Goal: Find specific page/section: Find specific page/section

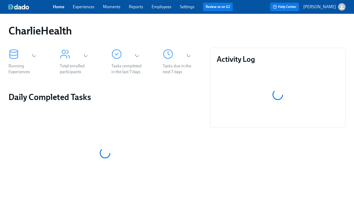
click at [90, 8] on link "Experiences" at bounding box center [84, 6] width 22 height 5
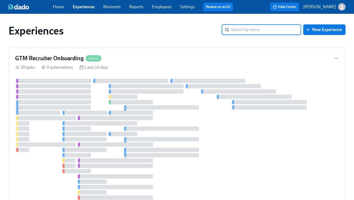
click at [164, 7] on link "Employees" at bounding box center [162, 6] width 20 height 5
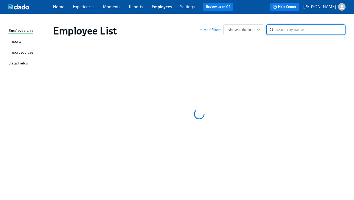
click at [282, 29] on input "search" at bounding box center [311, 29] width 70 height 11
type input "kaci"
click at [293, 31] on input "kaci" at bounding box center [311, 29] width 70 height 11
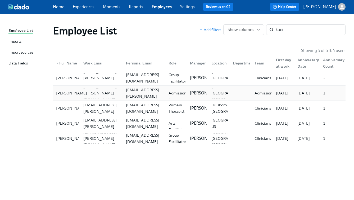
click at [64, 95] on div "Kaci Lassiter" at bounding box center [71, 93] width 35 height 6
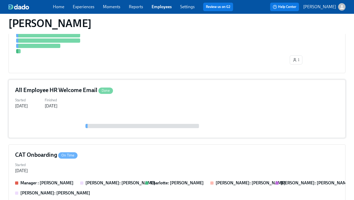
scroll to position [226, 0]
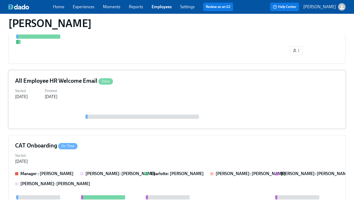
click at [108, 151] on div "Started Aug 04, 2025" at bounding box center [177, 157] width 324 height 13
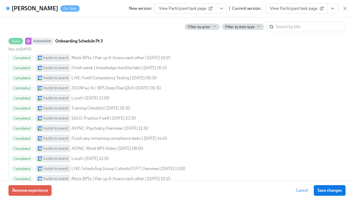
scroll to position [657, 0]
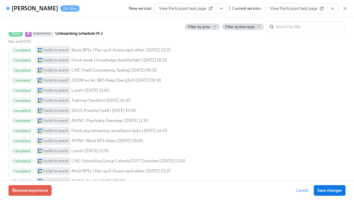
click at [200, 8] on span "View Participant task page" at bounding box center [185, 8] width 53 height 5
click at [347, 9] on icon "button" at bounding box center [345, 8] width 5 height 5
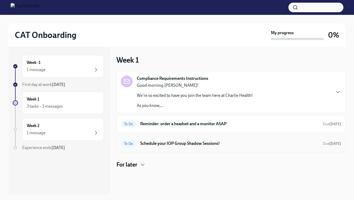
scroll to position [1, 0]
click at [154, 144] on h6 "Schedule your IOP Group Shadow Sessions!" at bounding box center [229, 143] width 178 height 6
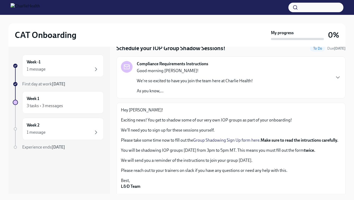
scroll to position [4, 0]
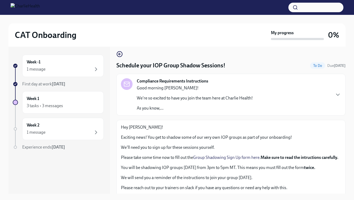
click at [174, 63] on h4 "Schedule your IOP Group Shadow Sessions!" at bounding box center [170, 65] width 109 height 8
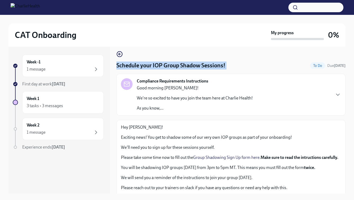
click at [174, 63] on h4 "Schedule your IOP Group Shadow Sessions!" at bounding box center [170, 65] width 109 height 8
copy h4 "Schedule your IOP Group Shadow Sessions!"
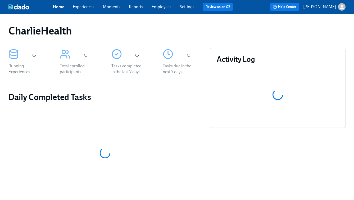
click at [88, 8] on link "Experiences" at bounding box center [84, 6] width 22 height 5
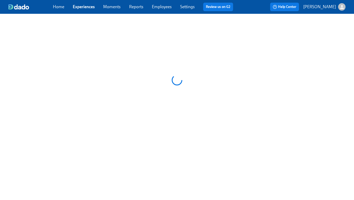
click at [160, 8] on link "Employees" at bounding box center [162, 6] width 20 height 5
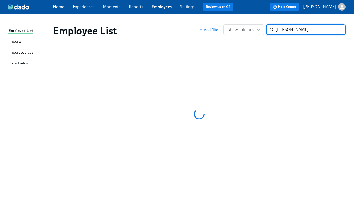
type input "[PERSON_NAME]"
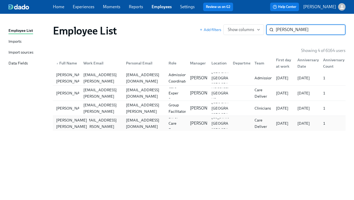
click at [65, 120] on div "[PERSON_NAME] [PERSON_NAME]" at bounding box center [71, 123] width 35 height 13
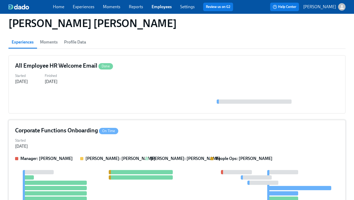
scroll to position [42, 0]
click at [155, 97] on div at bounding box center [177, 99] width 324 height 16
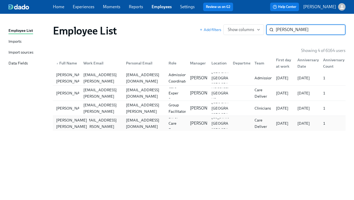
click at [65, 124] on div "[PERSON_NAME] [PERSON_NAME]" at bounding box center [71, 123] width 35 height 13
